Goal: Check status: Check status

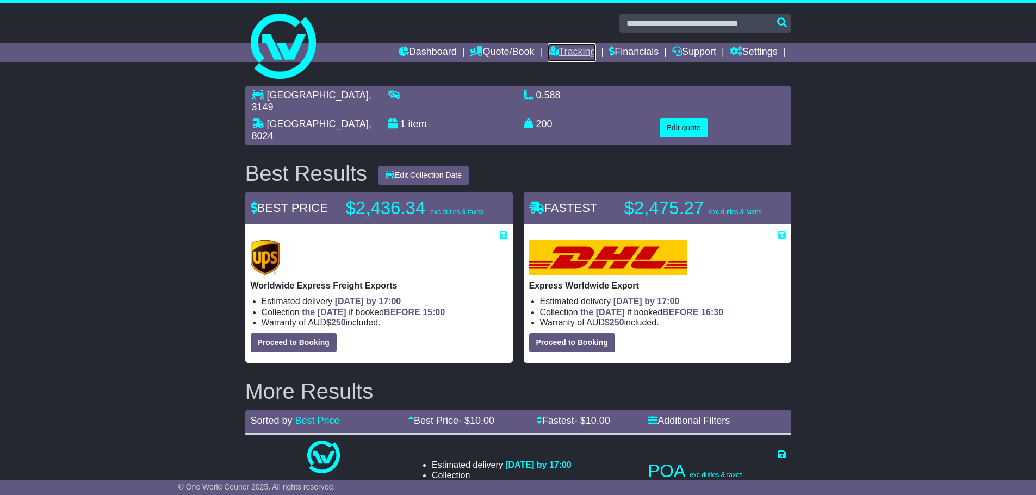
click at [576, 57] on link "Tracking" at bounding box center [572, 53] width 48 height 18
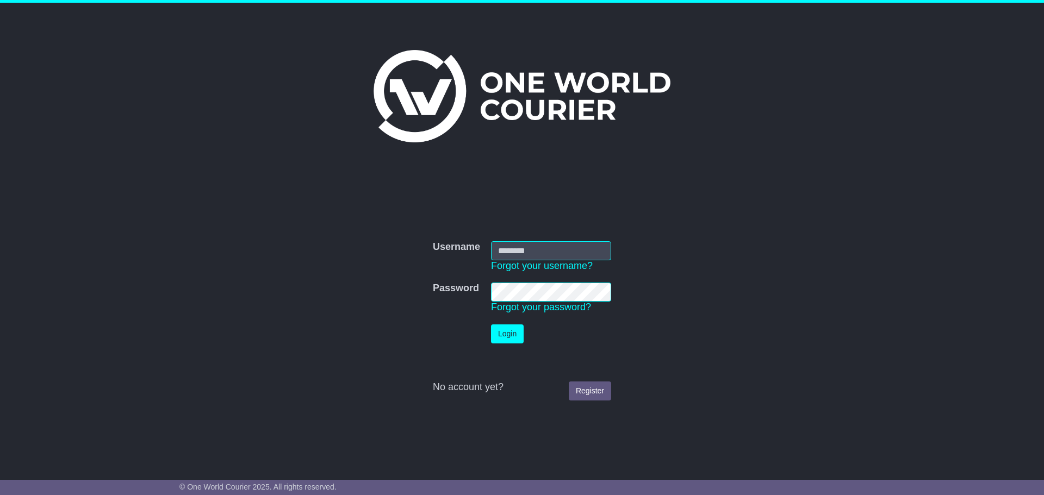
type input "**********"
click at [505, 331] on button "Login" at bounding box center [507, 334] width 33 height 19
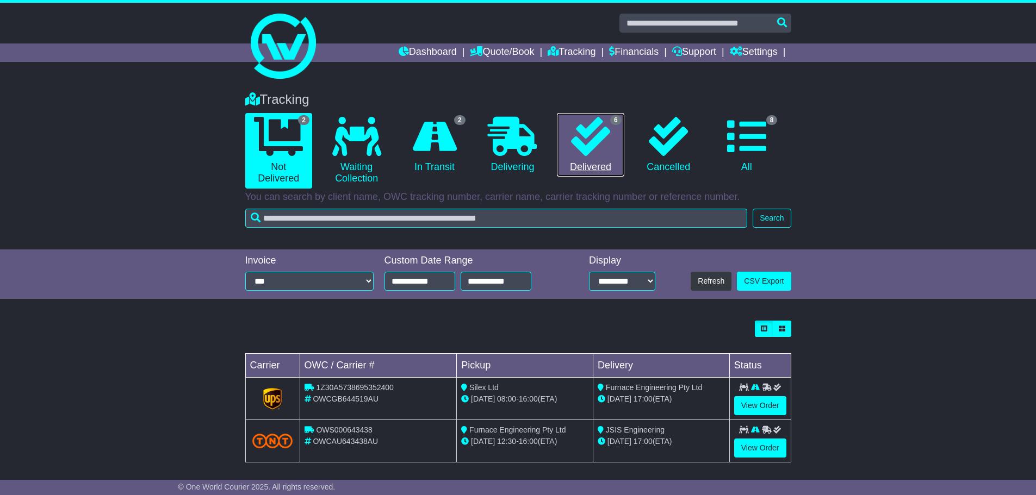
click at [591, 161] on link "6 Delivered" at bounding box center [590, 145] width 67 height 64
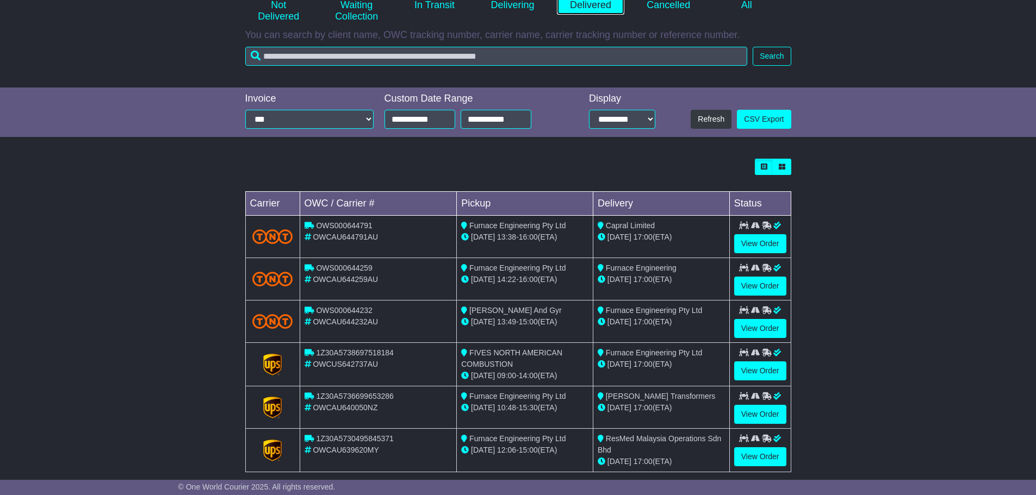
scroll to position [178, 0]
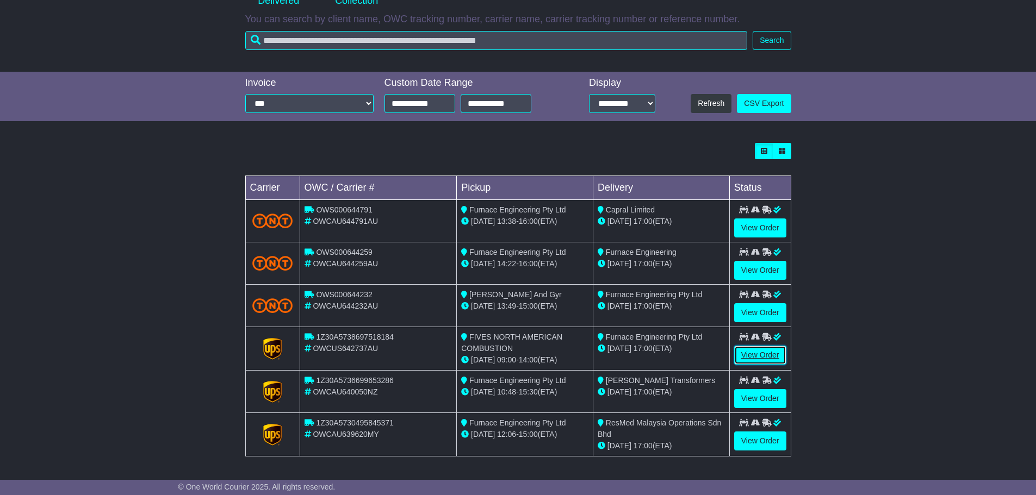
click at [772, 349] on link "View Order" at bounding box center [760, 355] width 52 height 19
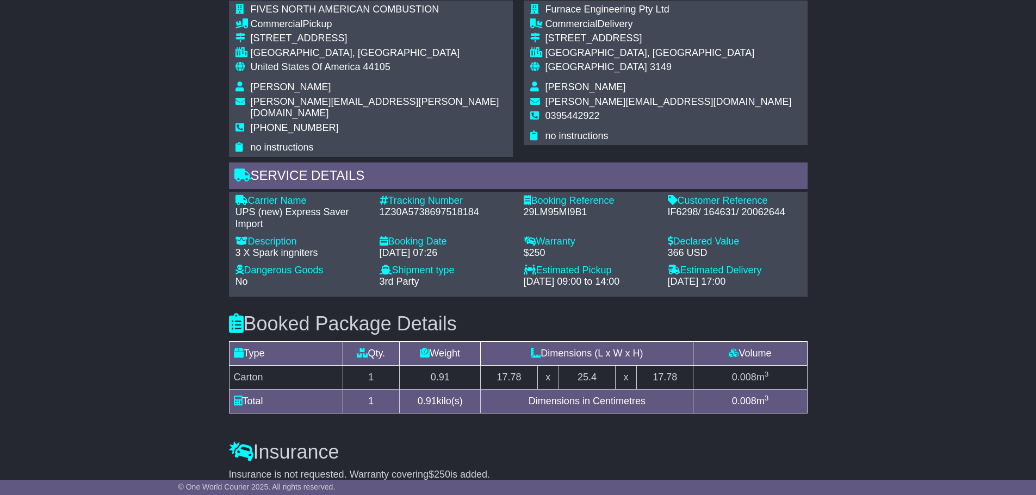
scroll to position [598, 0]
